Goal: Transaction & Acquisition: Purchase product/service

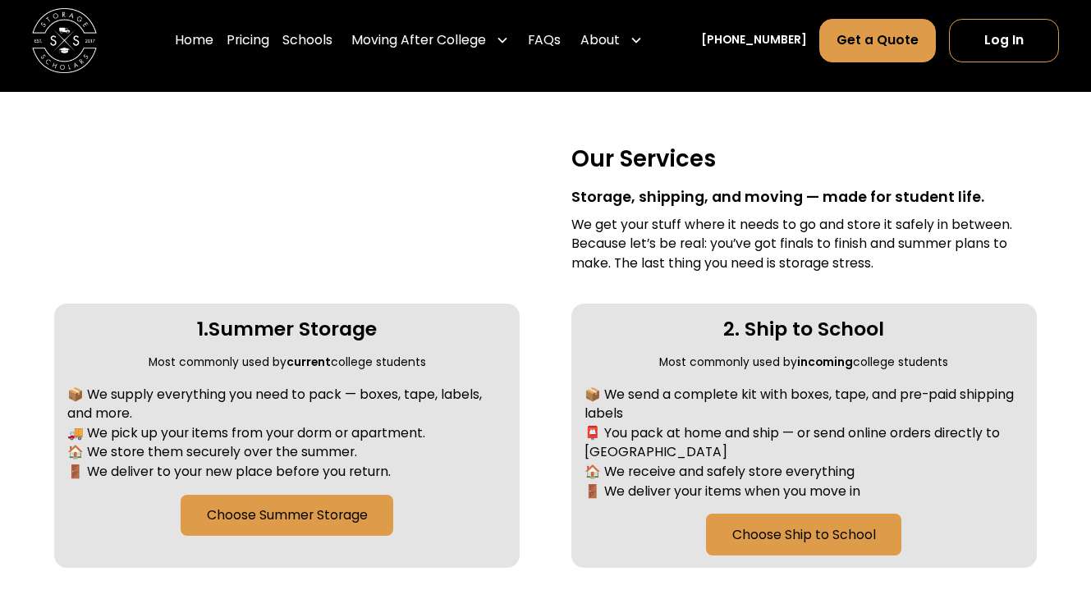
scroll to position [733, 0]
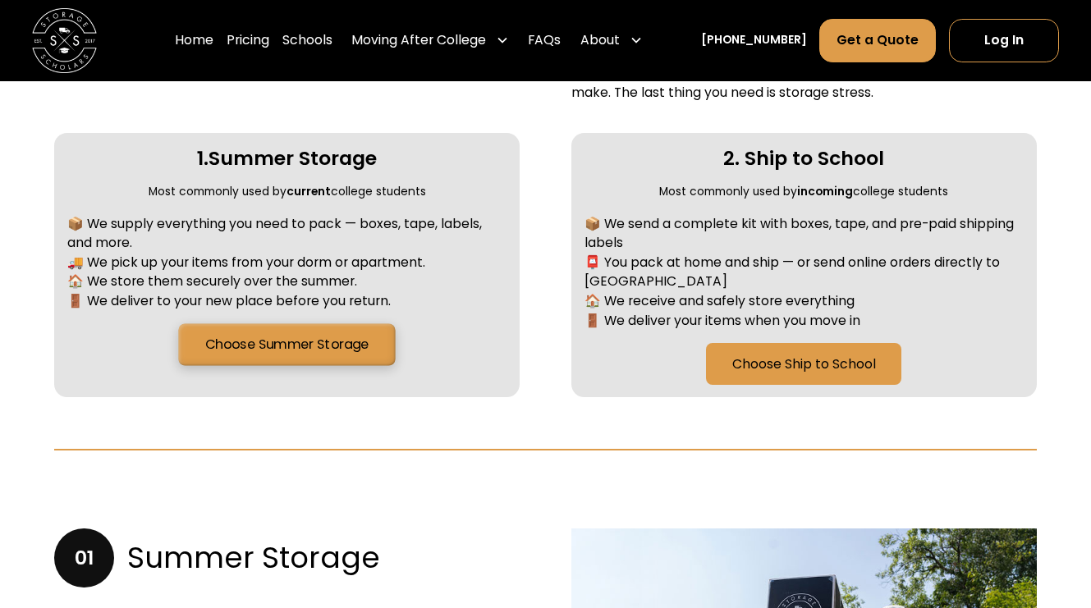
click at [250, 347] on link "Choose Summer Storage" at bounding box center [287, 344] width 217 height 42
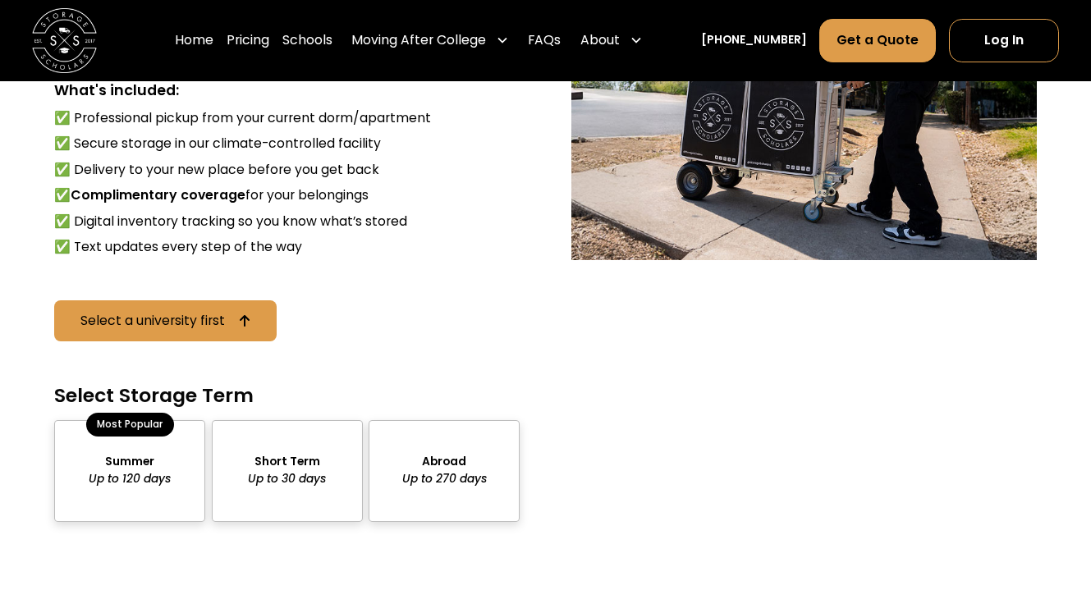
scroll to position [1470, 0]
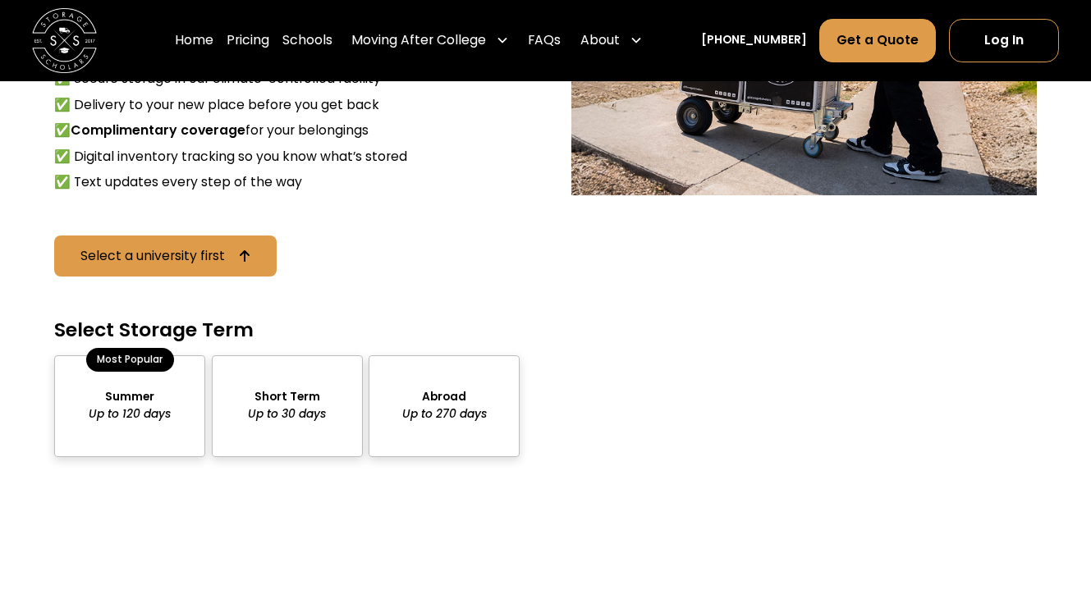
click at [177, 389] on div "package-pricing" at bounding box center [129, 405] width 151 height 101
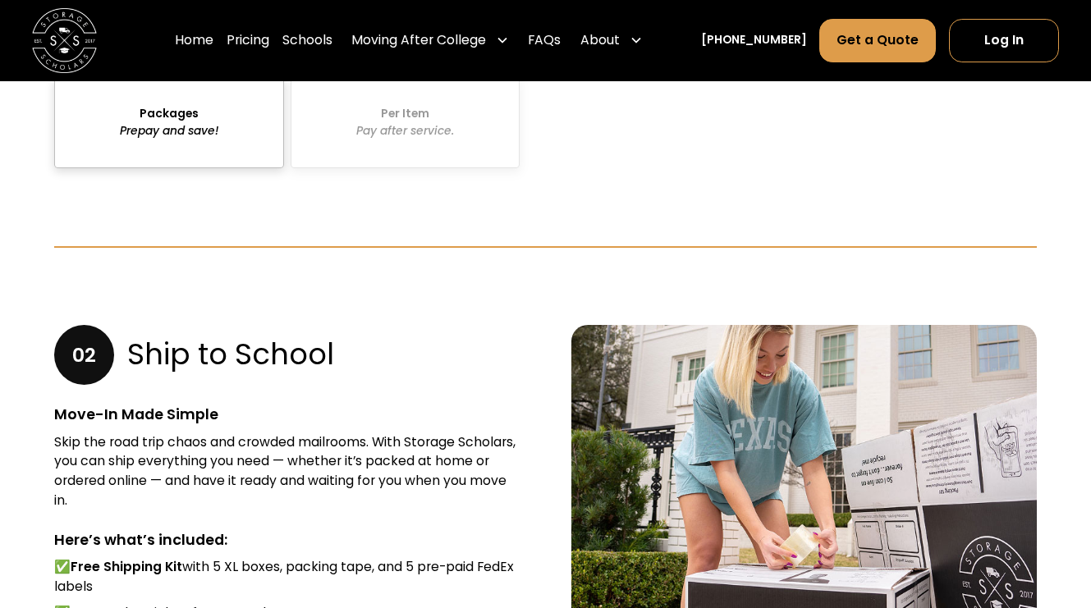
scroll to position [1877, 0]
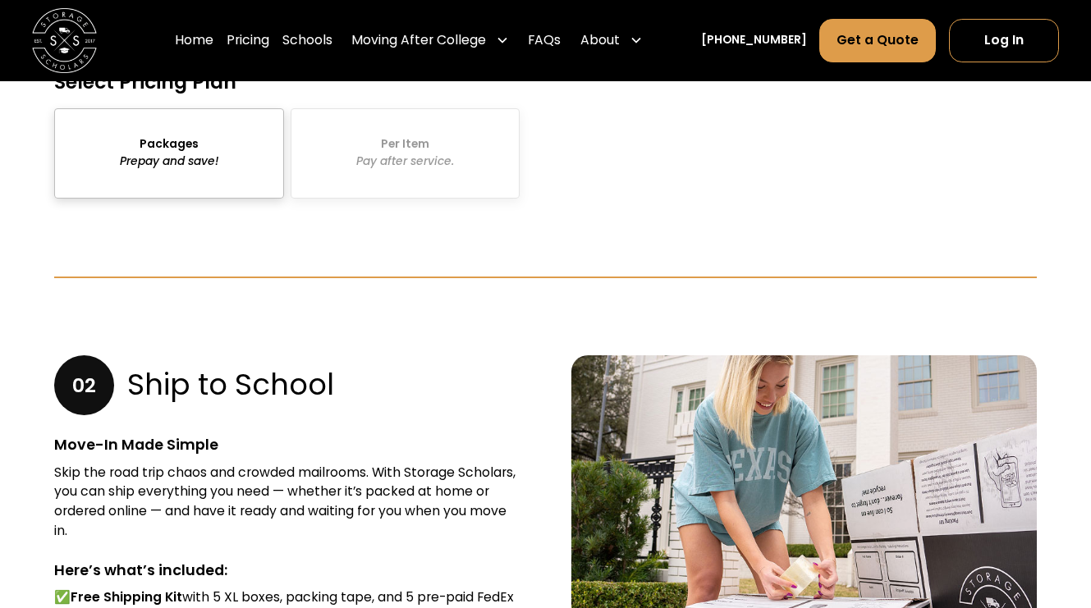
click at [410, 111] on div "Packages Prepay and save! Per Item Pay after service." at bounding box center [286, 153] width 465 height 91
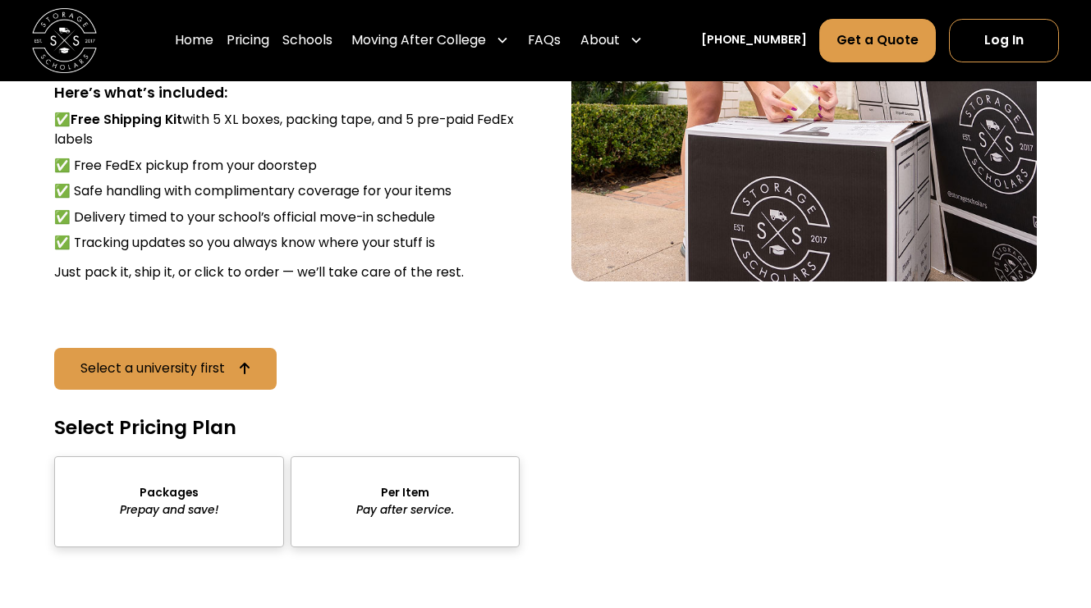
scroll to position [2362, 0]
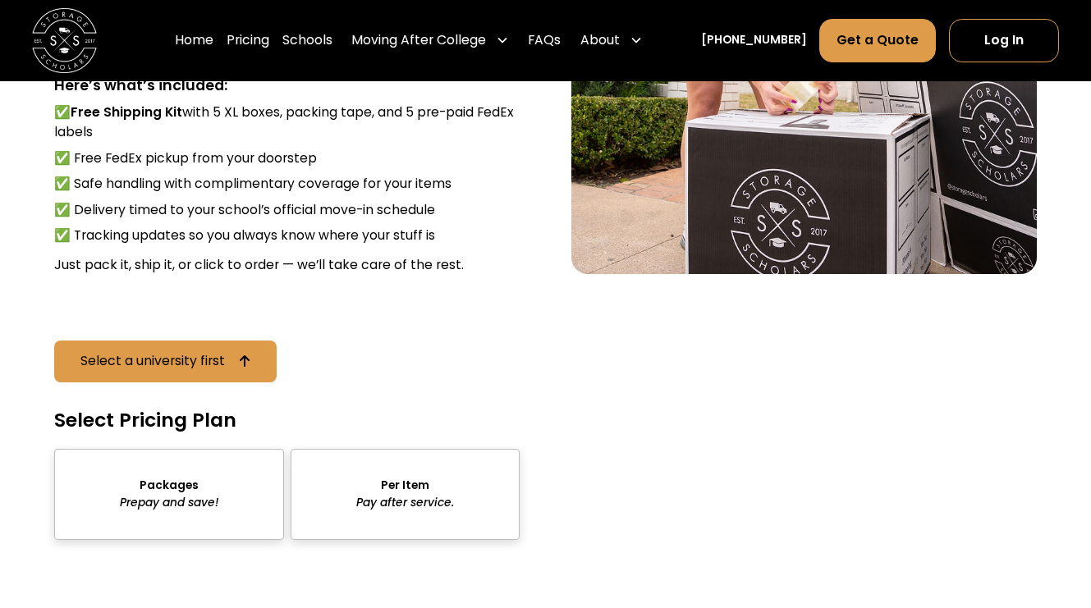
click at [337, 460] on div "sts" at bounding box center [405, 494] width 229 height 91
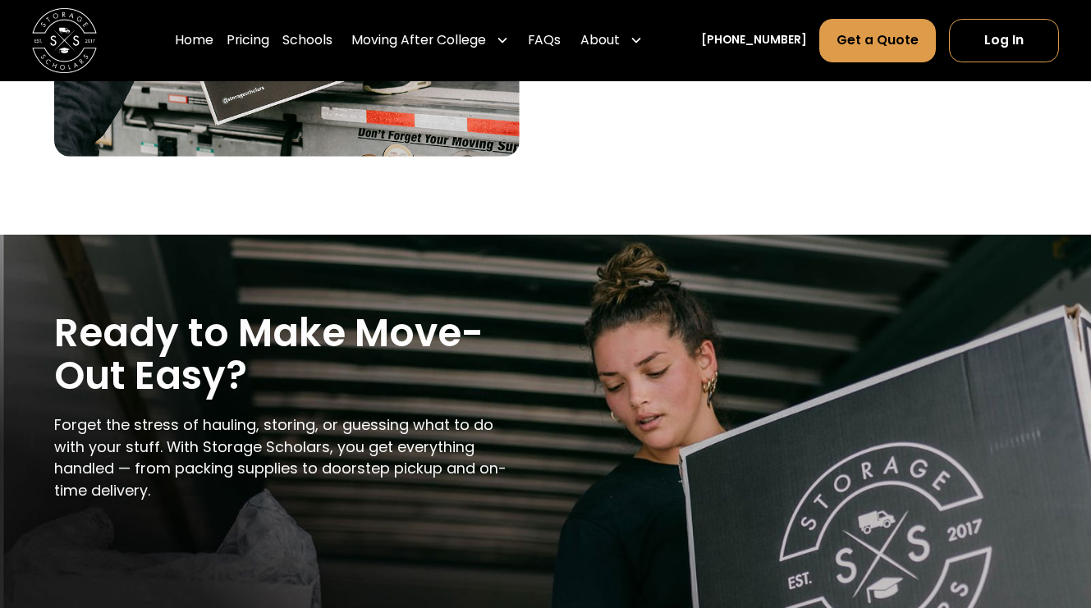
scroll to position [3502, 0]
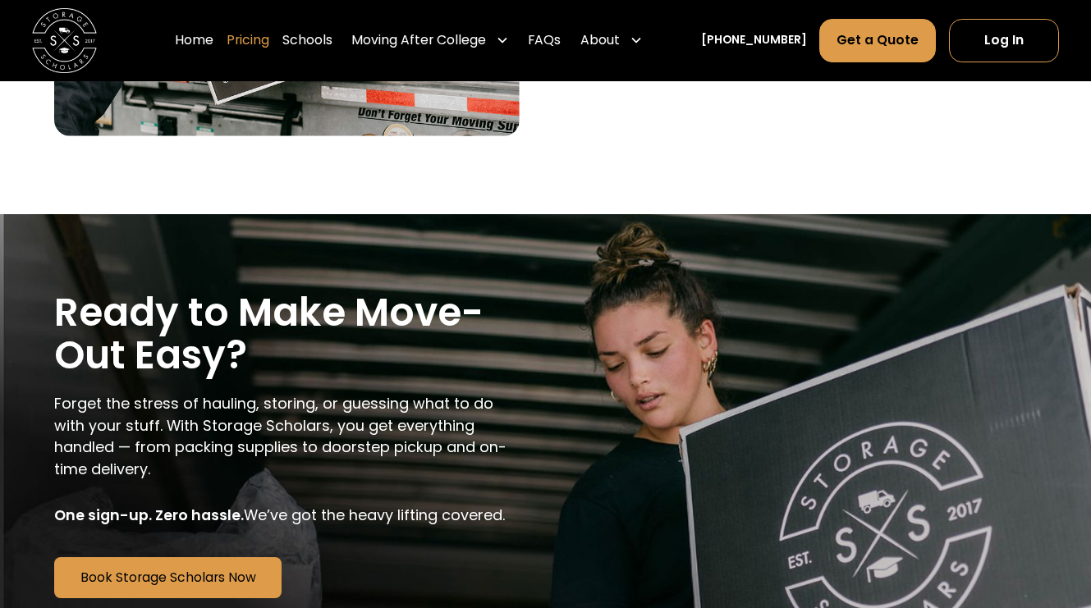
click at [269, 45] on link "Pricing" at bounding box center [248, 40] width 43 height 45
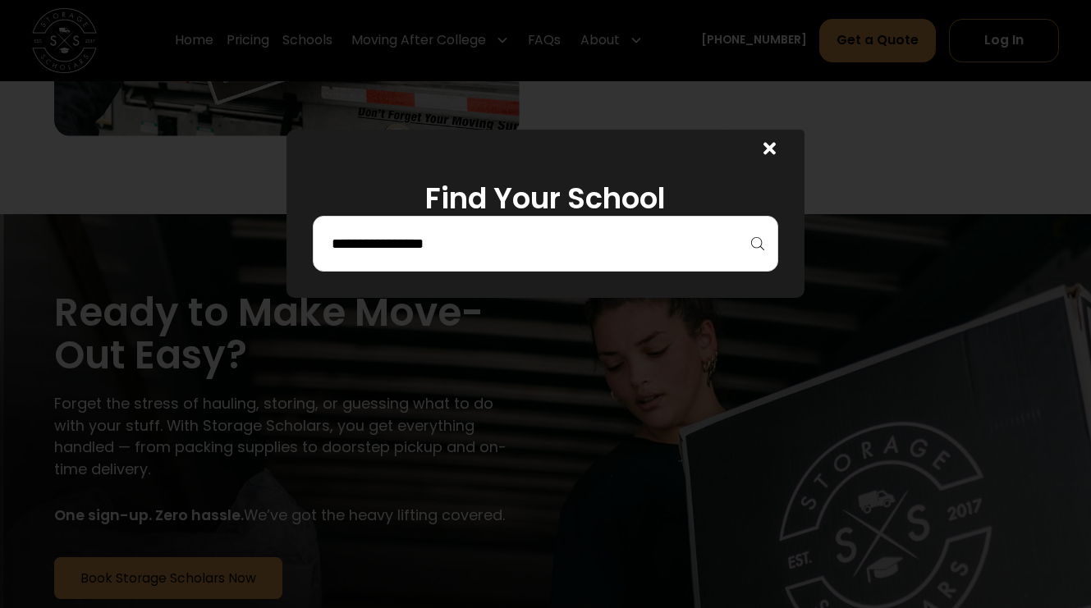
click at [395, 218] on div at bounding box center [546, 244] width 466 height 56
click at [397, 241] on input "search" at bounding box center [546, 244] width 432 height 28
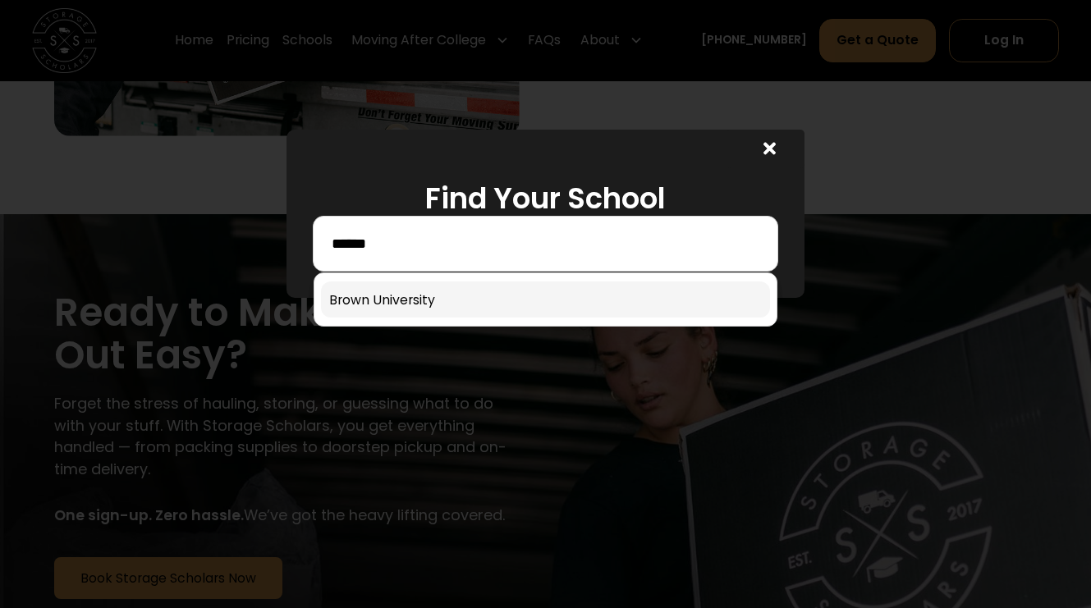
type input "*****"
click at [412, 302] on link at bounding box center [546, 300] width 450 height 36
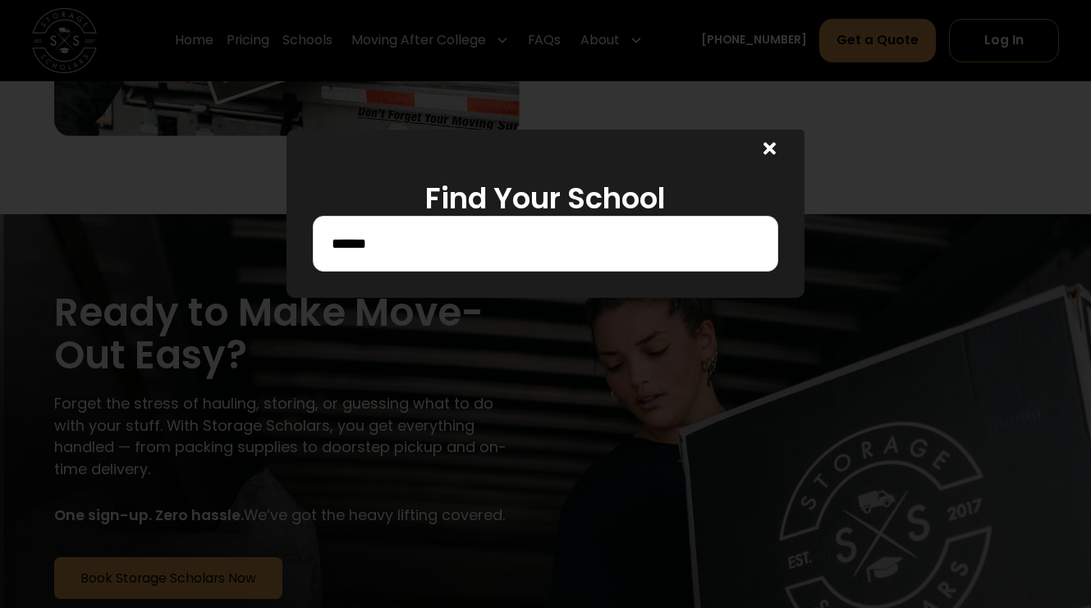
click at [440, 259] on div "*****" at bounding box center [546, 244] width 466 height 56
click at [441, 249] on input "*****" at bounding box center [546, 244] width 432 height 28
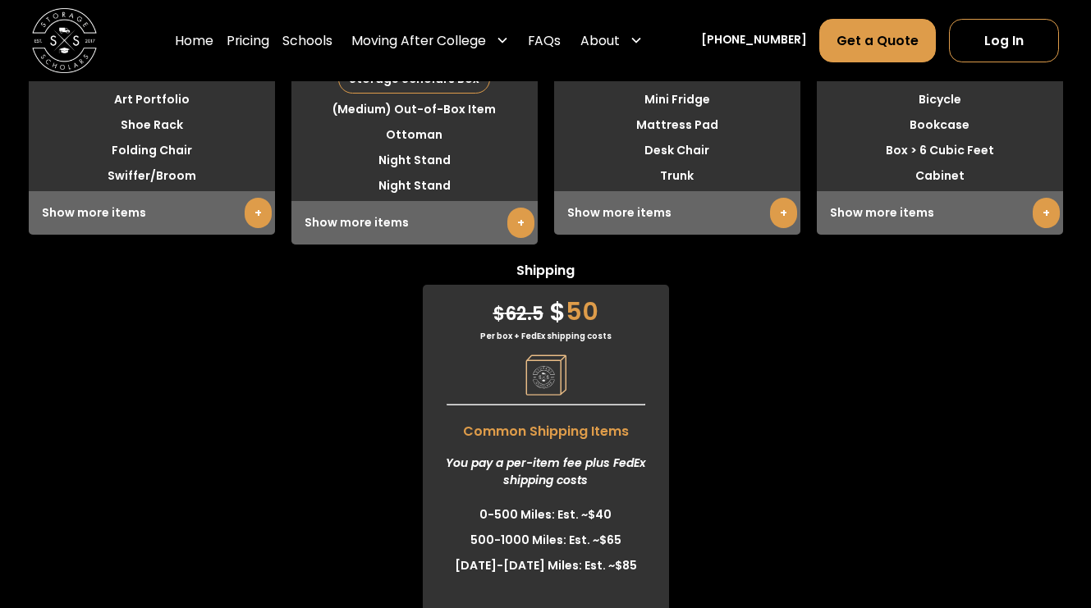
scroll to position [5163, 0]
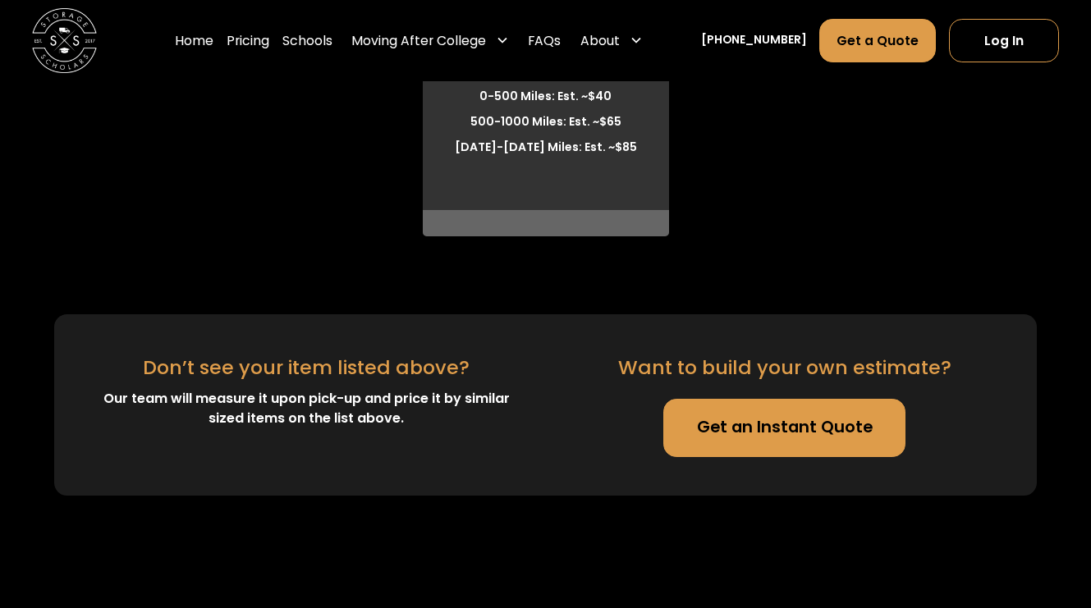
click at [722, 426] on link "Get an Instant Quote" at bounding box center [784, 428] width 242 height 58
